Goal: Obtain resource: Download file/media

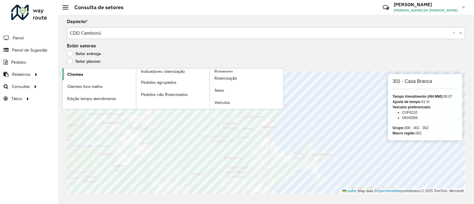
click at [80, 73] on span "Clientes" at bounding box center [75, 74] width 16 height 6
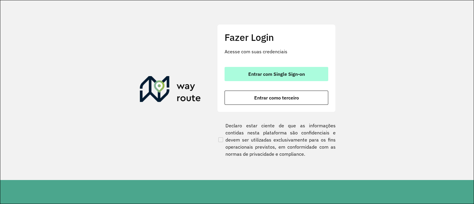
click at [262, 76] on span "Entrar com Single Sign-on" at bounding box center [277, 74] width 57 height 5
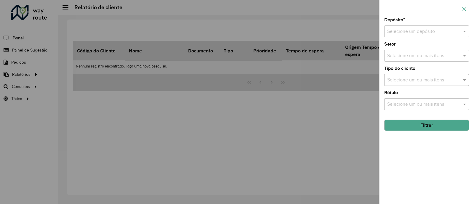
click at [465, 10] on icon "button" at bounding box center [464, 9] width 5 height 5
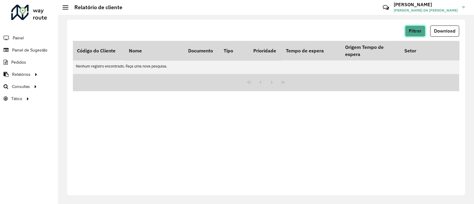
click at [412, 35] on button "Filtrar" at bounding box center [415, 31] width 20 height 11
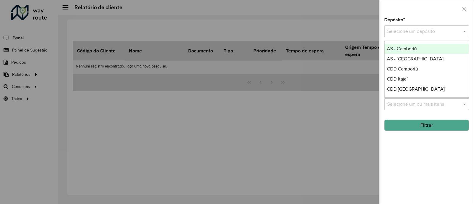
click at [395, 33] on input "text" at bounding box center [421, 31] width 67 height 7
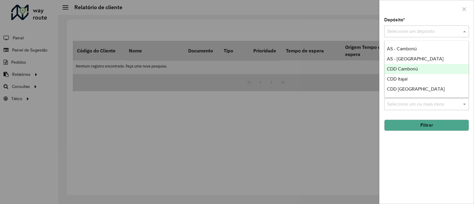
click at [409, 71] on span "CDD Camboriú" at bounding box center [402, 68] width 31 height 5
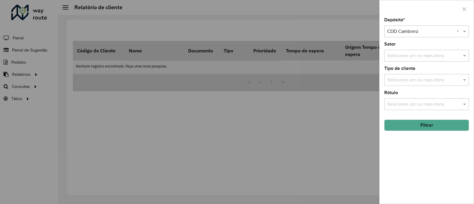
click at [435, 124] on button "Filtrar" at bounding box center [427, 125] width 85 height 11
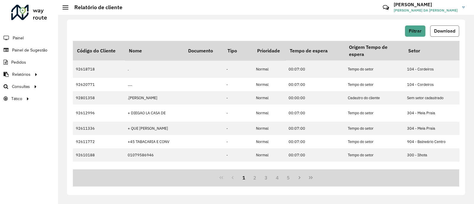
click at [444, 34] on button "Download" at bounding box center [445, 31] width 29 height 11
